Goal: Entertainment & Leisure: Browse casually

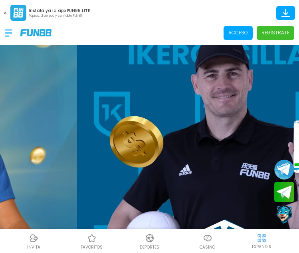
click at [239, 39] on span "Acceso" at bounding box center [238, 33] width 29 height 14
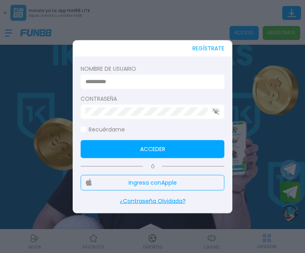
click at [114, 83] on input at bounding box center [149, 81] width 129 height 8
type input "*********"
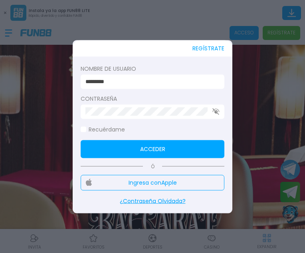
click button "Acceder" at bounding box center [153, 149] width 144 height 18
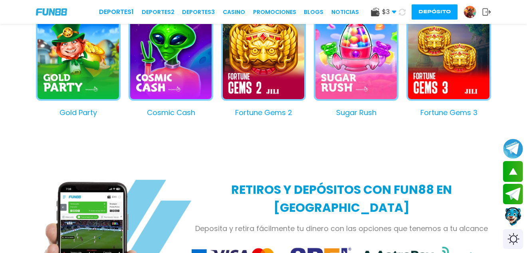
scroll to position [740, 0]
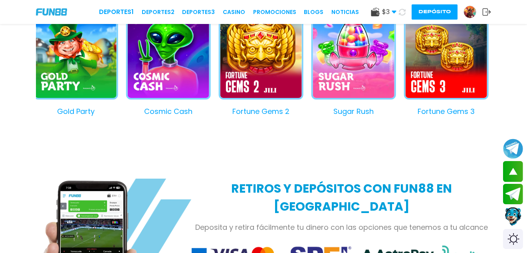
drag, startPoint x: 201, startPoint y: 174, endPoint x: 200, endPoint y: 214, distance: 39.1
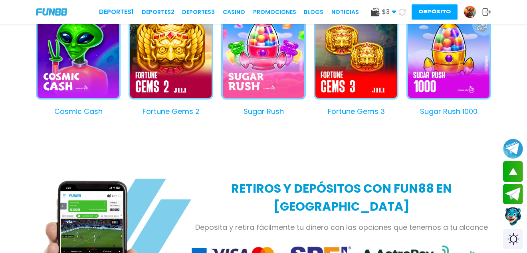
drag, startPoint x: 200, startPoint y: 214, endPoint x: 25, endPoint y: 59, distance: 234.0
click at [25, 59] on div "LOS MEJORES JUEGOS DE CASINO EN LÍNEA PARA JUGAR Joker's Jewels Gold Party Cosm…" at bounding box center [263, 45] width 527 height 186
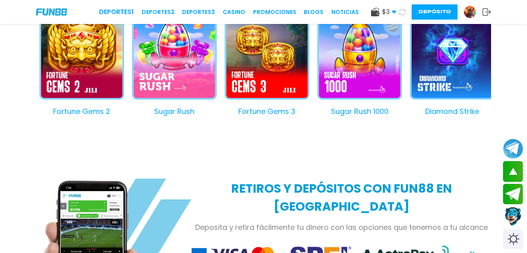
click at [25, 59] on div "LOS MEJORES JUEGOS DE CASINO EN LÍNEA PARA JUGAR Joker's Jewels Gold Party Cosm…" at bounding box center [263, 45] width 527 height 186
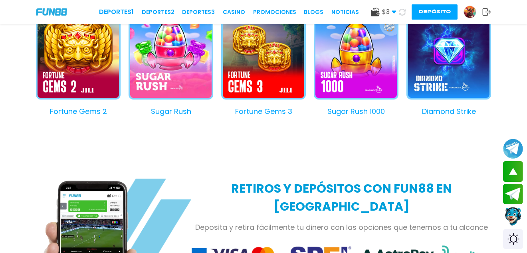
click at [305, 48] on div "LOS MEJORES JUEGOS DE CASINO EN LÍNEA PARA JUGAR Joker's Jewels Gold Party Cosm…" at bounding box center [263, 45] width 527 height 186
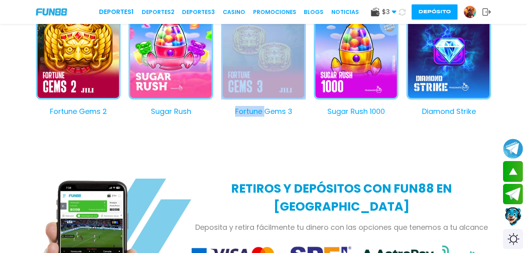
click at [305, 48] on div "LOS MEJORES JUEGOS DE CASINO EN LÍNEA PARA JUGAR Joker's Jewels Gold Party Cosm…" at bounding box center [263, 45] width 527 height 186
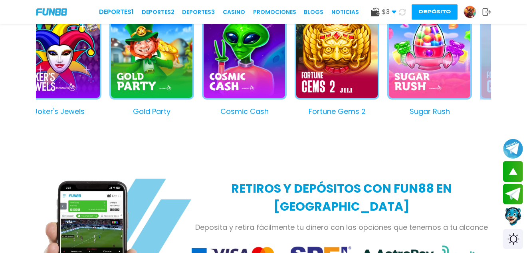
drag, startPoint x: 70, startPoint y: 72, endPoint x: 514, endPoint y: 124, distance: 447.0
click at [305, 124] on div "LOS MEJORES JUEGOS DE CASINO EN LÍNEA PARA JUGAR Joker's Jewels Gold Party Cosm…" at bounding box center [263, 45] width 527 height 186
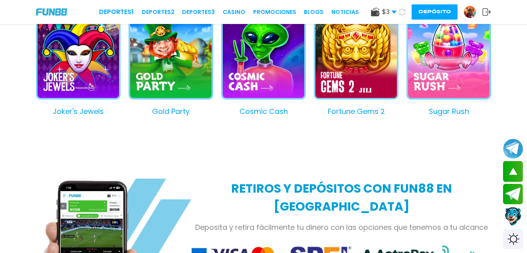
click at [86, 59] on button "Joker's Jewels" at bounding box center [74, 66] width 93 height 102
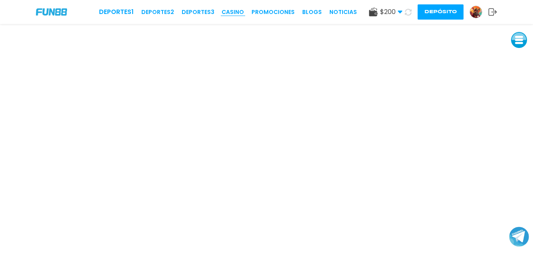
click at [237, 10] on link "CASINO" at bounding box center [233, 12] width 22 height 8
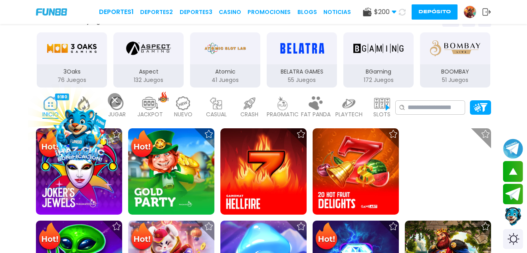
scroll to position [130, 0]
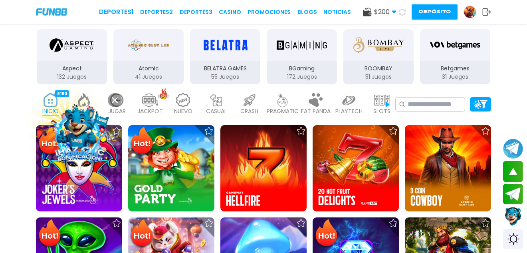
click at [116, 98] on icon at bounding box center [115, 100] width 6 height 6
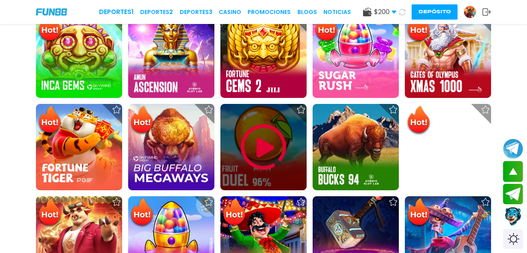
scroll to position [442, 0]
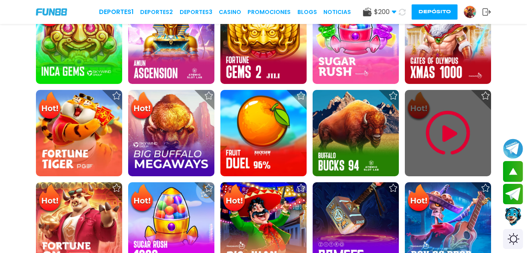
click at [449, 135] on img at bounding box center [448, 133] width 48 height 48
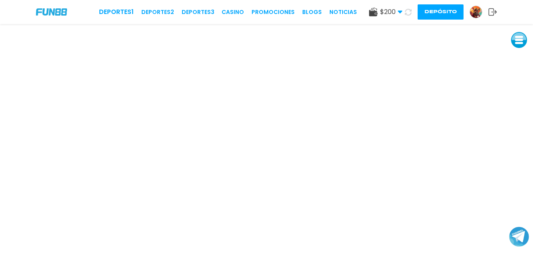
click at [525, 36] on button at bounding box center [519, 40] width 16 height 16
click at [517, 36] on button at bounding box center [519, 40] width 16 height 16
click at [518, 32] on button at bounding box center [519, 40] width 16 height 16
click at [517, 59] on button at bounding box center [519, 58] width 16 height 16
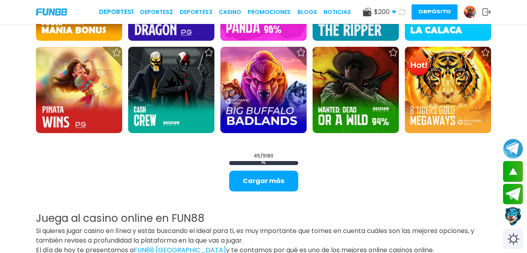
scroll to position [944, 0]
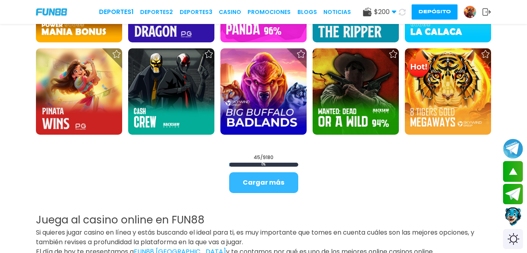
click at [266, 174] on button "Cargar más" at bounding box center [263, 182] width 69 height 21
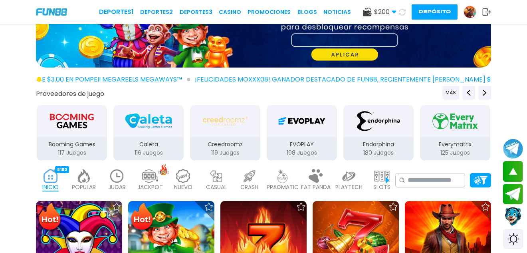
scroll to position [51, 0]
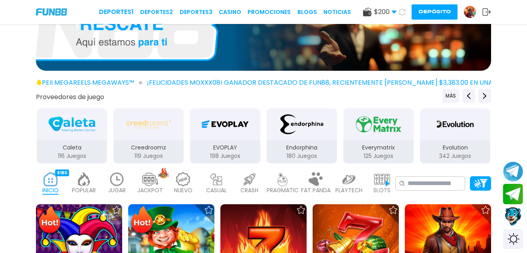
click at [86, 178] on img at bounding box center [84, 179] width 16 height 14
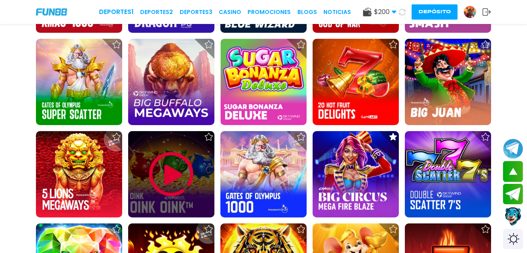
scroll to position [605, 0]
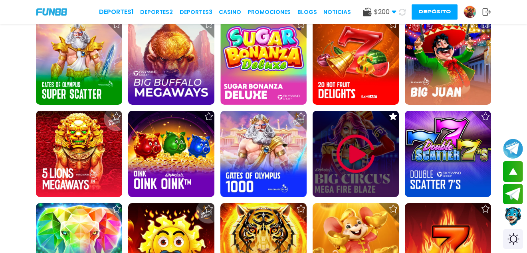
click at [353, 166] on img at bounding box center [356, 154] width 48 height 48
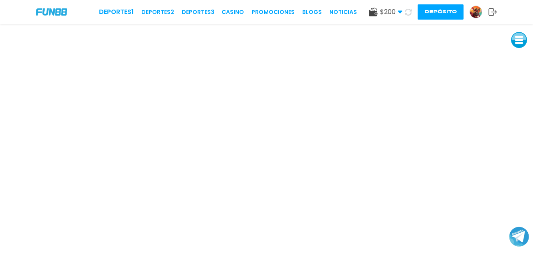
click at [524, 35] on button at bounding box center [519, 40] width 16 height 16
click at [514, 95] on button at bounding box center [519, 94] width 16 height 16
click at [519, 44] on button at bounding box center [519, 40] width 16 height 16
click at [520, 38] on button at bounding box center [519, 40] width 16 height 16
click at [520, 43] on button at bounding box center [519, 40] width 16 height 16
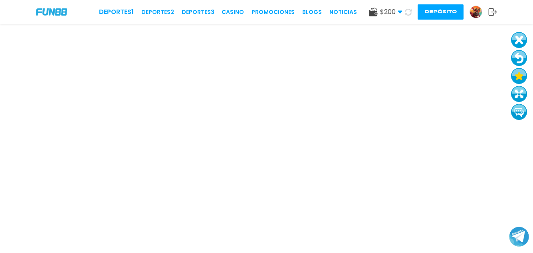
click at [517, 53] on button at bounding box center [519, 58] width 16 height 16
click at [515, 55] on button at bounding box center [519, 58] width 16 height 16
click at [511, 50] on button at bounding box center [519, 58] width 16 height 16
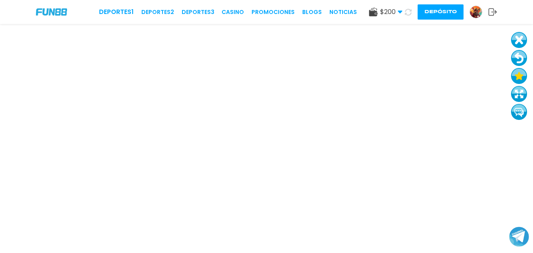
click at [511, 50] on button at bounding box center [519, 58] width 16 height 16
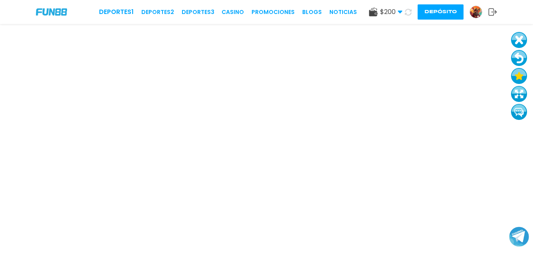
click at [511, 50] on button at bounding box center [519, 58] width 16 height 16
click at [518, 39] on button at bounding box center [519, 40] width 16 height 16
click at [521, 59] on button at bounding box center [519, 58] width 16 height 16
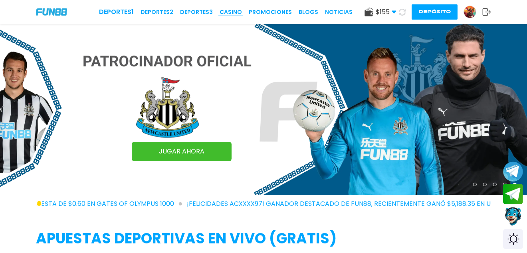
click at [232, 8] on link "CASINO" at bounding box center [231, 12] width 22 height 8
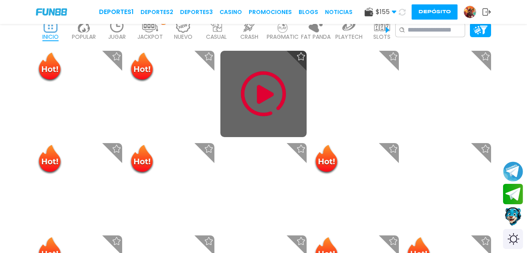
scroll to position [208, 0]
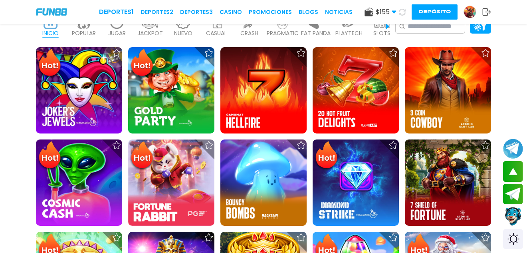
click at [83, 26] on img at bounding box center [84, 22] width 16 height 14
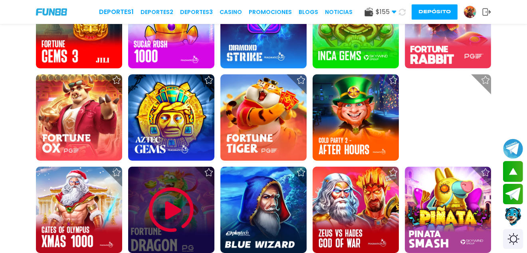
scroll to position [499, 0]
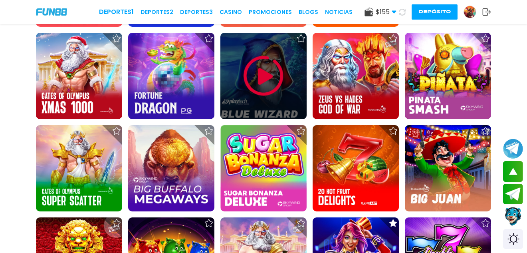
click at [258, 96] on img at bounding box center [264, 76] width 48 height 48
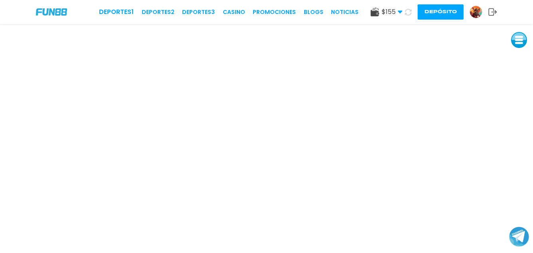
click at [515, 46] on button at bounding box center [519, 40] width 16 height 16
click at [519, 53] on button at bounding box center [519, 58] width 16 height 16
click at [513, 57] on button at bounding box center [519, 58] width 16 height 16
click at [514, 59] on button at bounding box center [519, 58] width 16 height 16
click at [511, 50] on button at bounding box center [519, 58] width 16 height 16
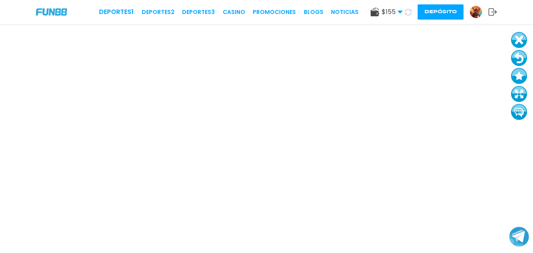
click at [520, 61] on button at bounding box center [519, 58] width 16 height 16
click at [234, 12] on link "CASINO" at bounding box center [234, 12] width 22 height 8
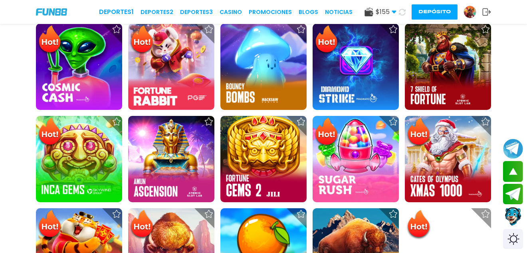
scroll to position [208, 0]
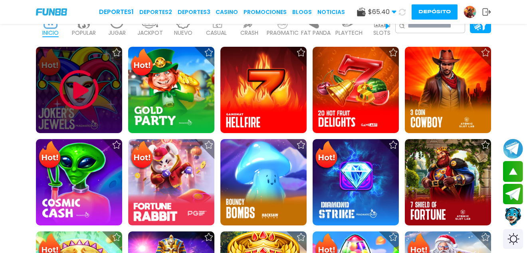
click at [67, 79] on img at bounding box center [79, 90] width 48 height 48
